Goal: Task Accomplishment & Management: Manage account settings

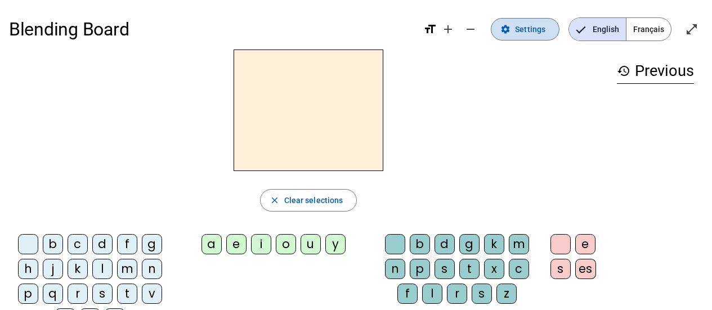
click at [527, 34] on span "Settings" at bounding box center [530, 30] width 30 height 14
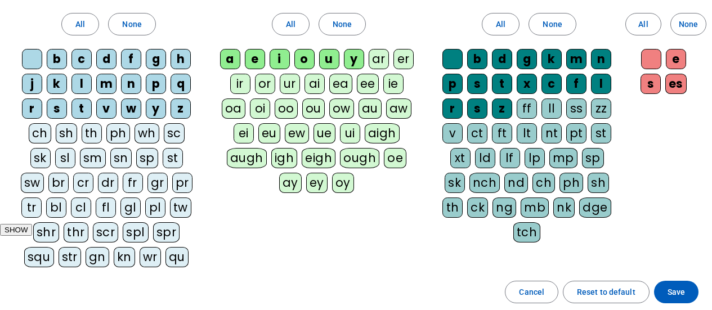
scroll to position [113, 0]
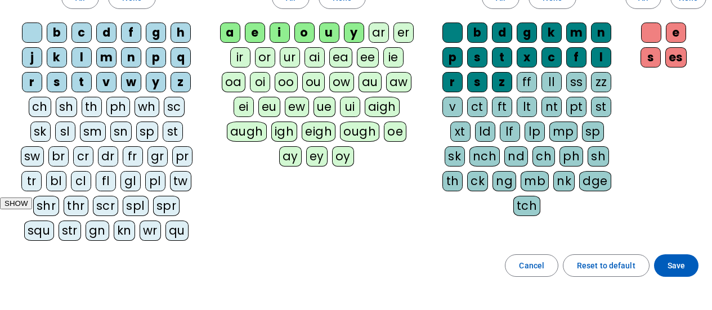
click at [39, 111] on div "ch" at bounding box center [40, 107] width 23 height 20
click at [365, 78] on div "au" at bounding box center [370, 82] width 23 height 20
click at [272, 114] on div "eu" at bounding box center [269, 107] width 22 height 20
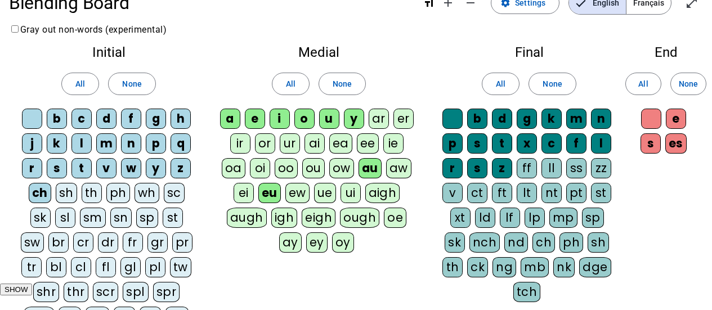
scroll to position [0, 0]
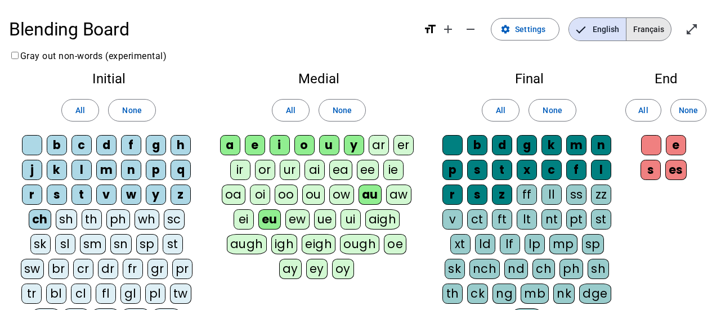
click at [651, 35] on span "Français" at bounding box center [649, 29] width 44 height 23
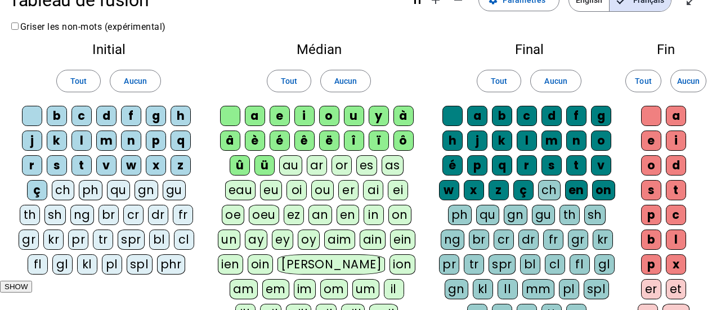
scroll to position [56, 0]
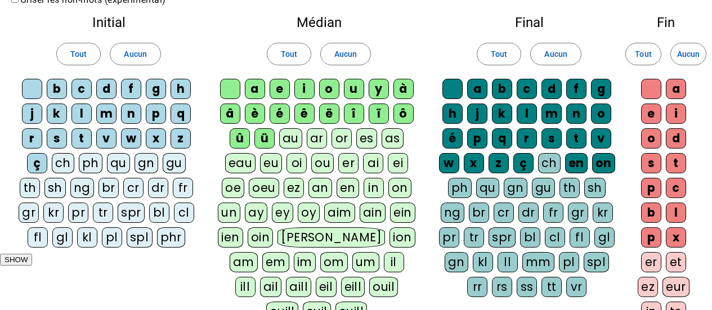
click at [64, 164] on div "ch" at bounding box center [63, 163] width 23 height 20
click at [287, 139] on div "au" at bounding box center [290, 138] width 23 height 20
click at [378, 166] on div "ai" at bounding box center [373, 163] width 20 height 20
click at [392, 166] on div "ei" at bounding box center [398, 163] width 20 height 20
click at [274, 165] on div "eu" at bounding box center [271, 163] width 22 height 20
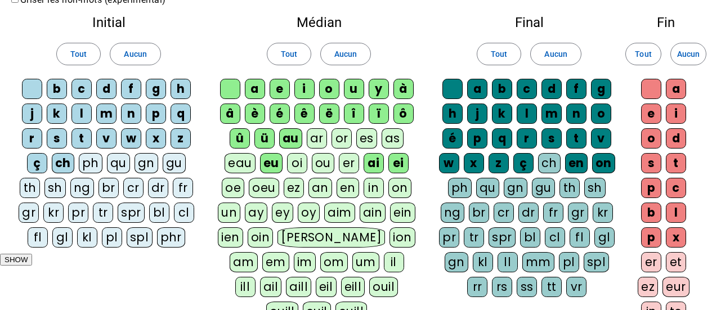
click at [394, 188] on div "on" at bounding box center [399, 188] width 23 height 20
click at [369, 189] on div "in" at bounding box center [374, 188] width 20 height 20
click at [225, 161] on div "eau" at bounding box center [240, 163] width 31 height 20
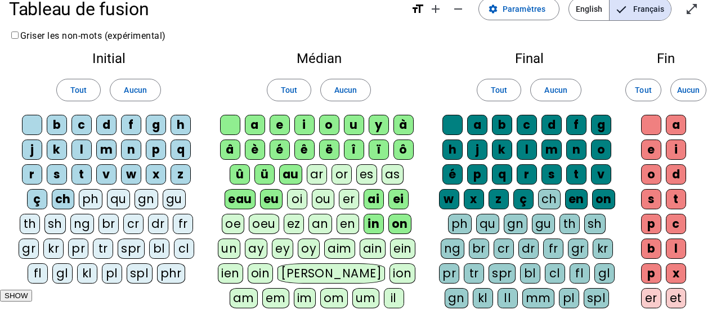
scroll to position [0, 0]
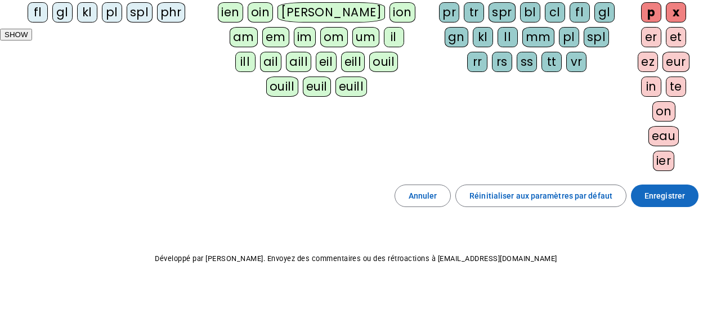
click at [650, 191] on span "Enregistrer" at bounding box center [665, 196] width 41 height 14
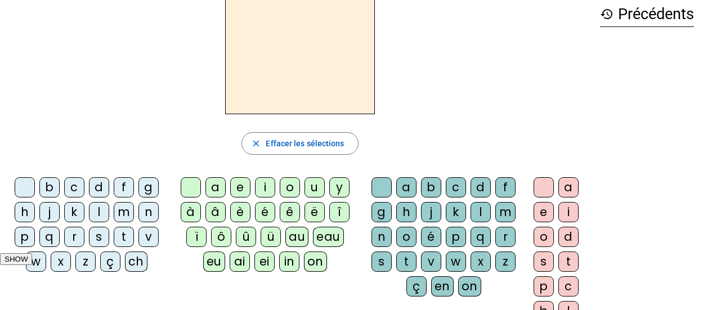
scroll to position [56, 0]
click at [25, 245] on div "p" at bounding box center [25, 237] width 20 height 20
click at [225, 252] on div "eu" at bounding box center [214, 262] width 22 height 20
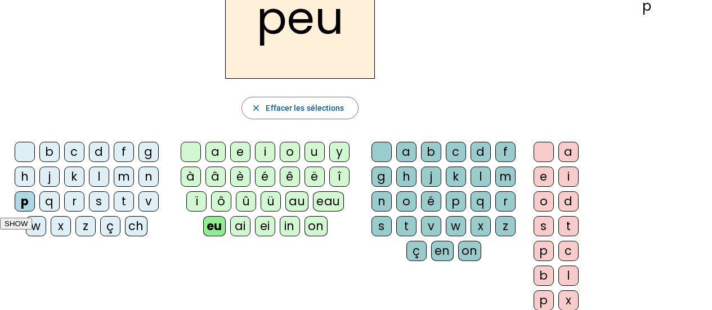
scroll to position [113, 0]
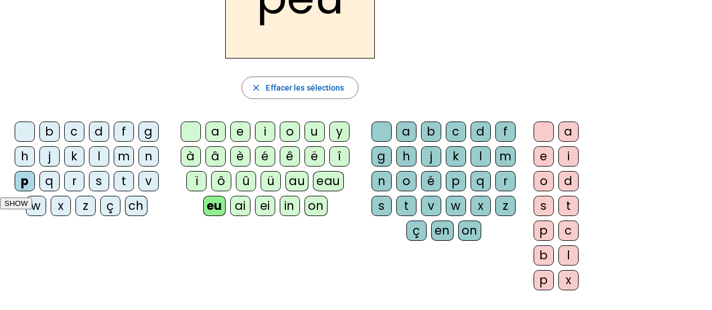
click at [508, 185] on div "r" at bounding box center [505, 181] width 20 height 20
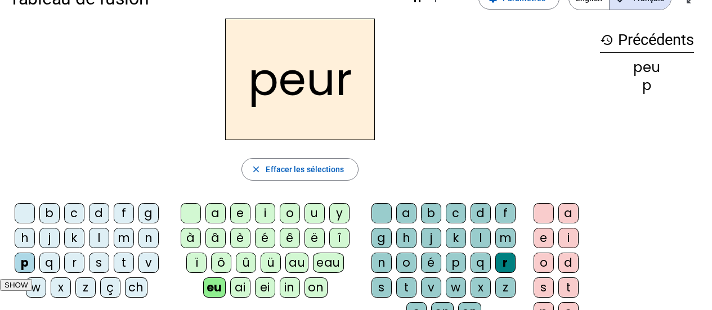
scroll to position [56, 0]
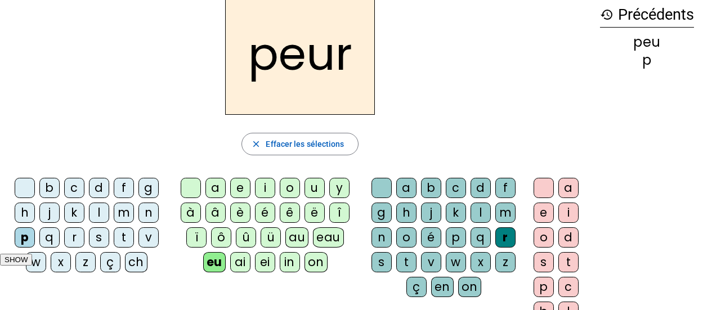
click at [94, 213] on div "l" at bounding box center [99, 213] width 20 height 20
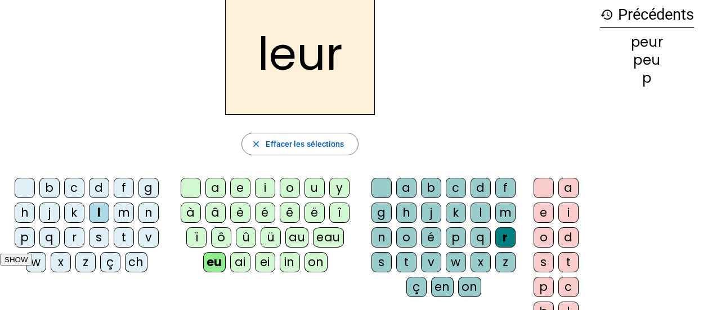
scroll to position [0, 0]
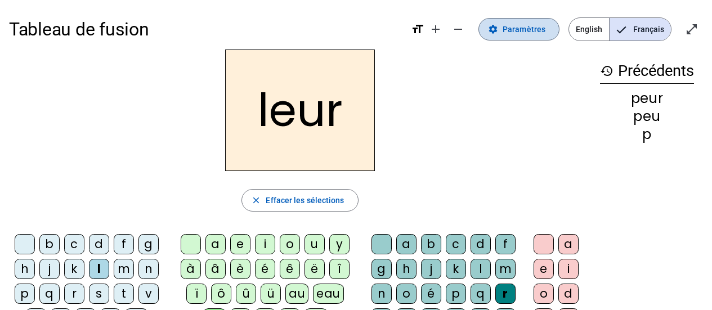
click at [524, 32] on span "Paramètres" at bounding box center [524, 30] width 43 height 14
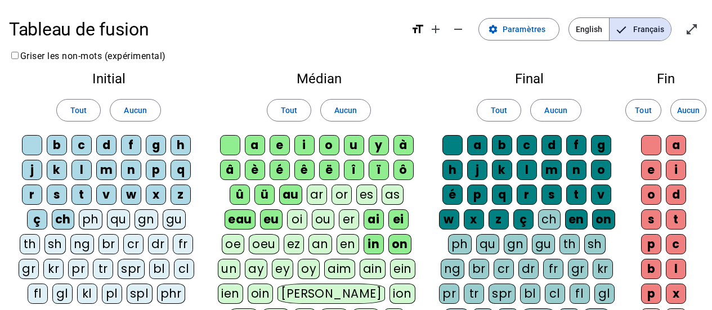
click at [37, 292] on div "fl" at bounding box center [38, 294] width 20 height 20
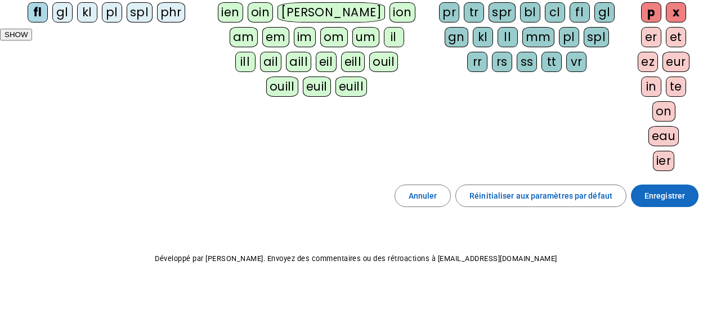
click at [664, 201] on span "Enregistrer" at bounding box center [665, 196] width 41 height 14
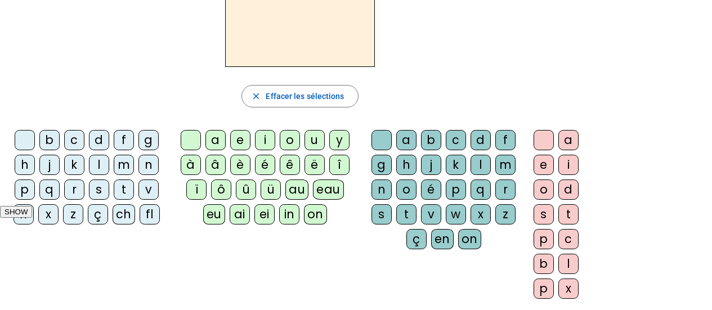
scroll to position [92, 0]
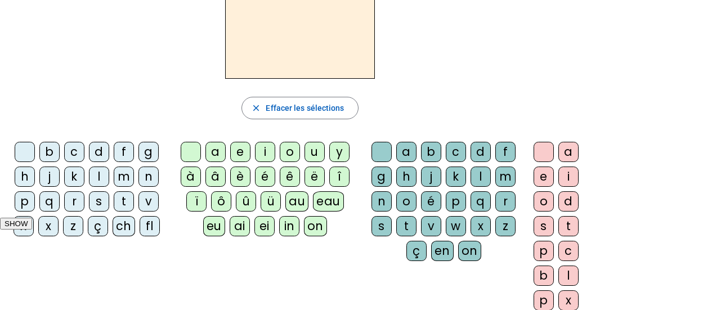
click at [150, 223] on div "fl" at bounding box center [150, 226] width 20 height 20
click at [225, 216] on div "eu" at bounding box center [214, 226] width 22 height 20
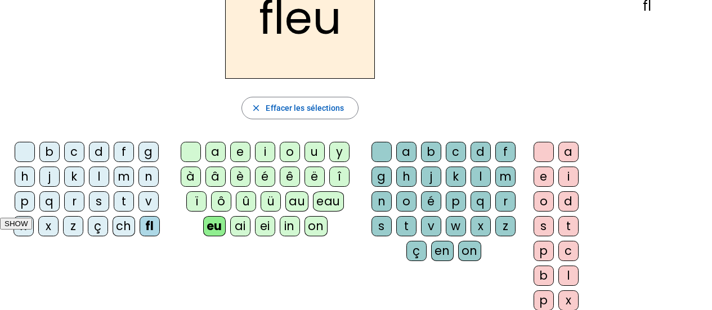
click at [507, 203] on div "r" at bounding box center [505, 201] width 20 height 20
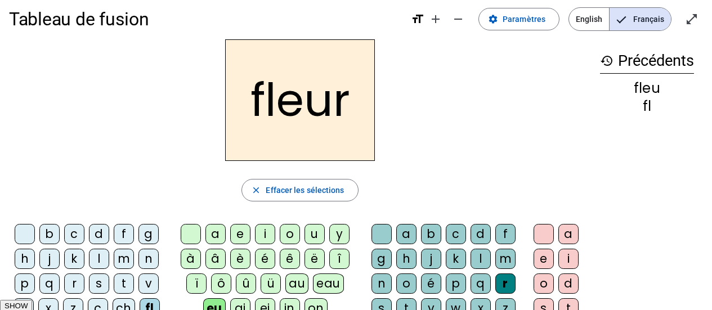
scroll to position [0, 0]
